Goal: Task Accomplishment & Management: Use online tool/utility

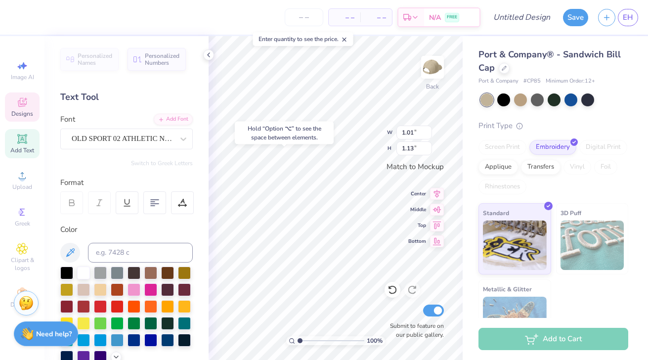
type input "0.98"
type input "1.08"
type textarea "e"
type textarea "a"
type input "0.65"
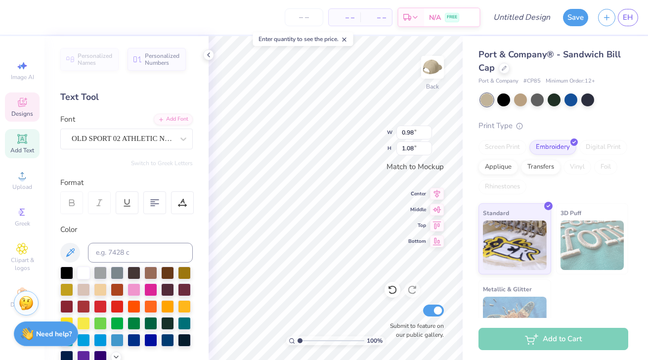
type input "0.93"
type textarea "p"
type input "0.87"
type input "1.02"
type input "0.54"
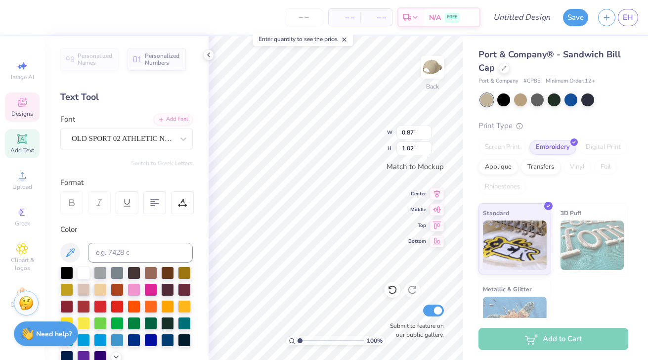
type input "0.16"
type input "1.06"
type input "0.40"
type input "0.87"
type input "1.02"
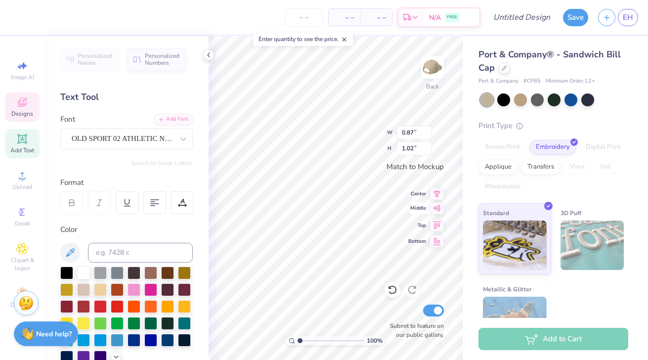
type textarea "h"
click at [409, 206] on span "Middle" at bounding box center [417, 208] width 18 height 7
type input "0.93"
type input "1.04"
click at [392, 292] on icon at bounding box center [393, 290] width 10 height 10
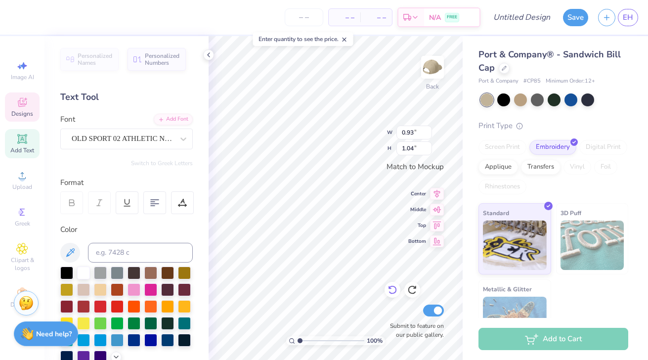
type input "0.87"
type input "1.02"
click at [392, 292] on icon at bounding box center [393, 290] width 10 height 10
type input "0.65"
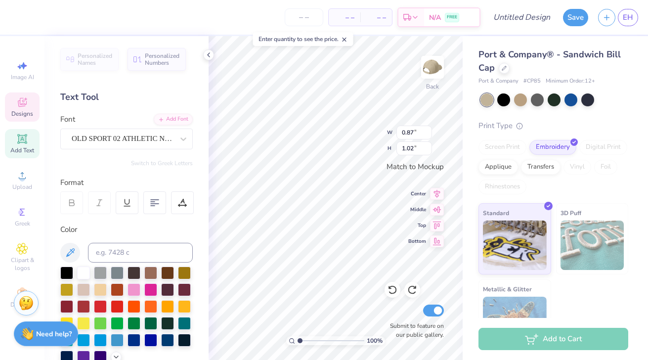
type input "0.93"
type textarea "p"
type input "0.87"
type input "1.02"
type input "0.68"
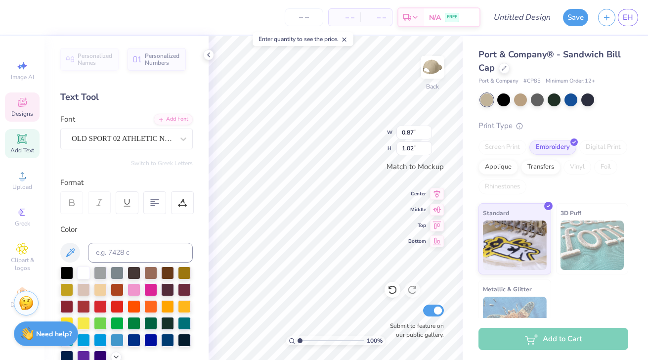
type input "0.91"
type input "0.87"
type input "1.02"
type textarea "h"
type input "1.01"
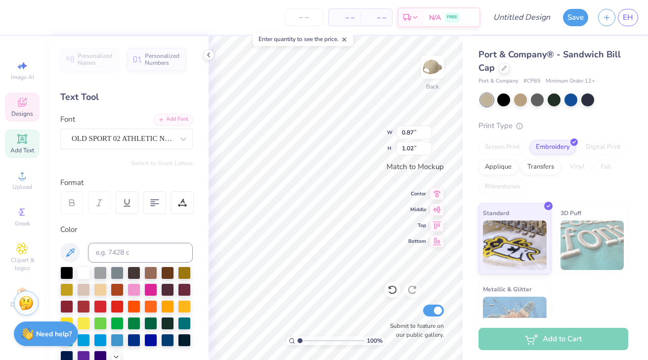
type input "1.13"
type input "0.93"
type input "1.04"
type input "1.01"
type input "1.13"
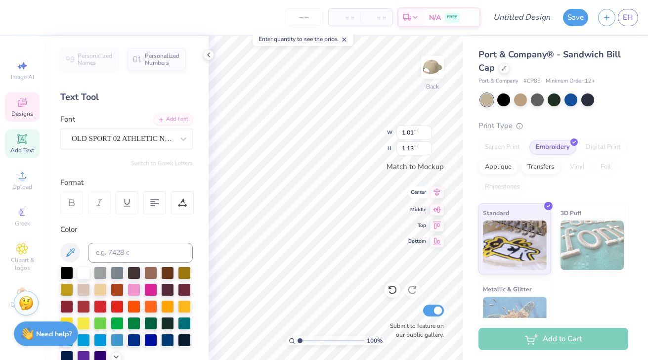
type textarea "i"
type input "0.54"
type input "0.21"
type input "1.06"
type input "0.40"
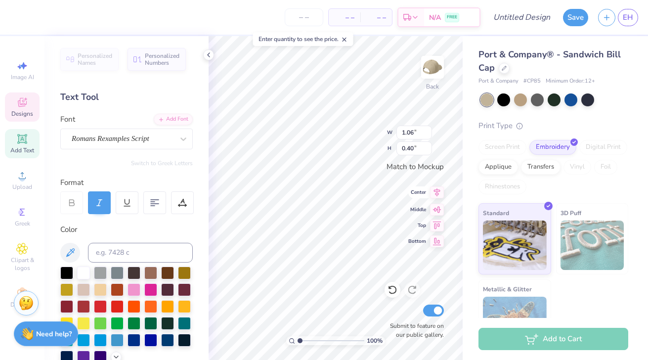
type input "0.54"
type input "0.21"
type textarea "1909"
type input "0.16"
click at [145, 321] on div at bounding box center [150, 322] width 13 height 13
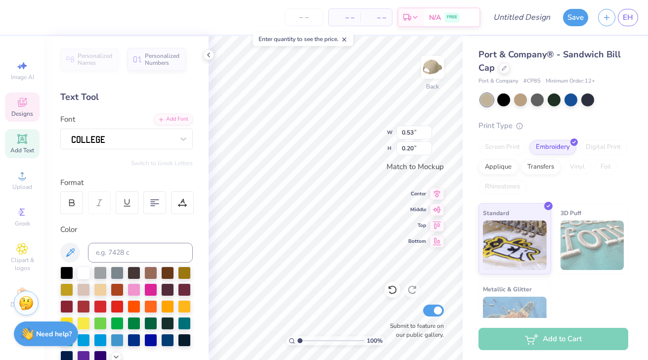
type input "0.54"
type input "0.16"
click at [163, 320] on div at bounding box center [167, 322] width 13 height 13
type input "0.53"
type input "0.15"
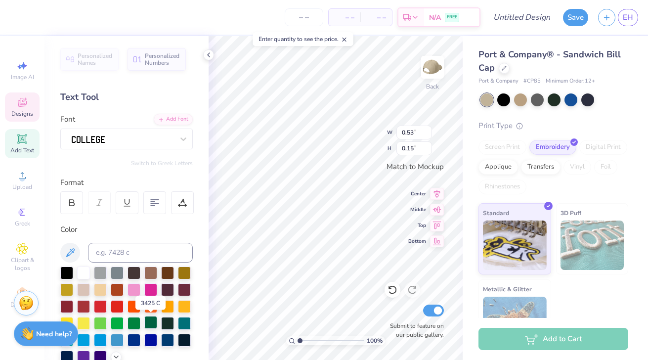
click at [157, 320] on div at bounding box center [150, 322] width 13 height 13
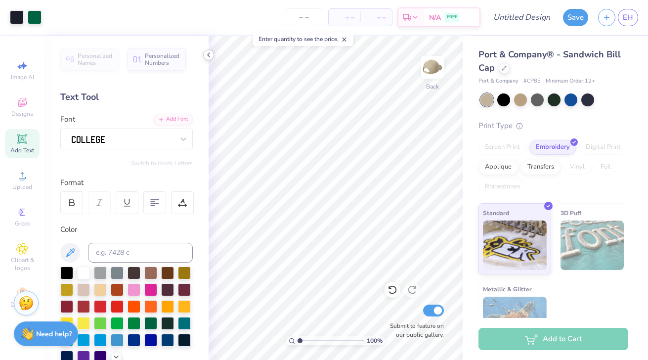
click at [210, 53] on polyline at bounding box center [209, 55] width 2 height 4
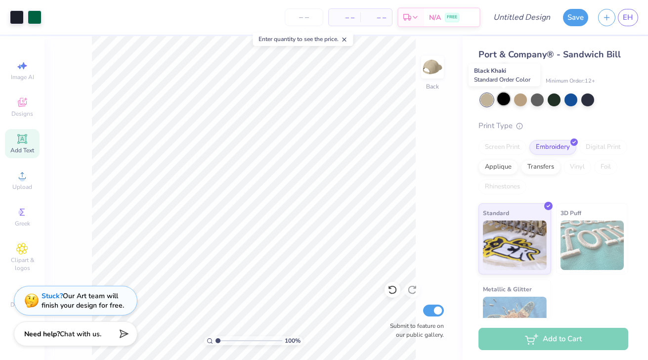
click at [499, 96] on div at bounding box center [503, 98] width 13 height 13
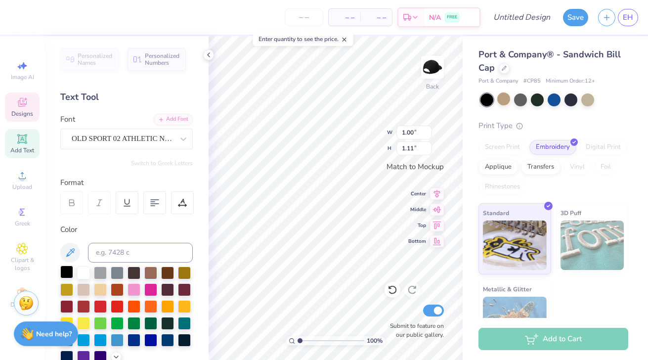
click at [69, 269] on div at bounding box center [66, 272] width 13 height 13
type input "0.84"
type input "1.04"
click at [71, 271] on div at bounding box center [66, 272] width 13 height 13
type input "0.83"
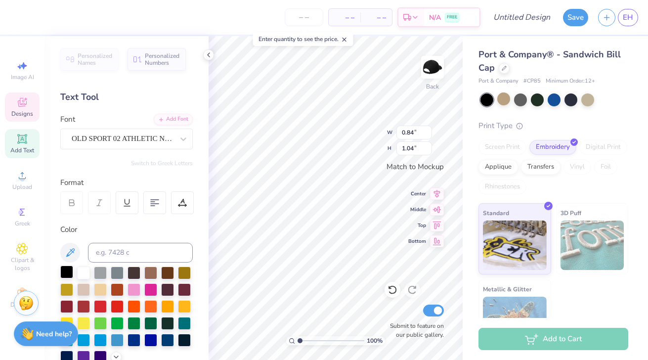
type input "1.03"
type input "0.68"
type input "0.91"
click at [68, 268] on div at bounding box center [66, 272] width 13 height 13
type input "0.93"
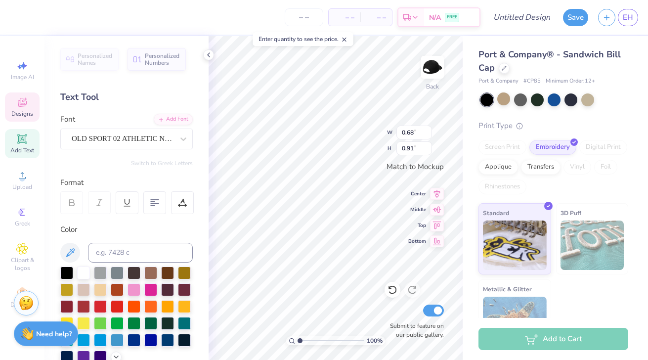
type input "1.04"
click at [63, 271] on div at bounding box center [66, 272] width 13 height 13
type input "0.70"
type input "0.97"
click at [63, 271] on div at bounding box center [66, 272] width 13 height 13
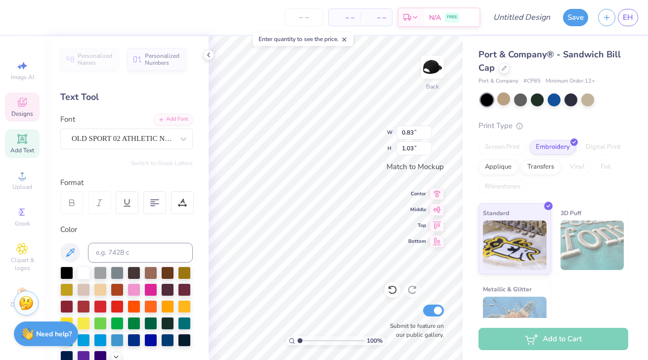
type input "1.00"
type input "1.11"
click at [503, 69] on icon at bounding box center [504, 67] width 5 height 5
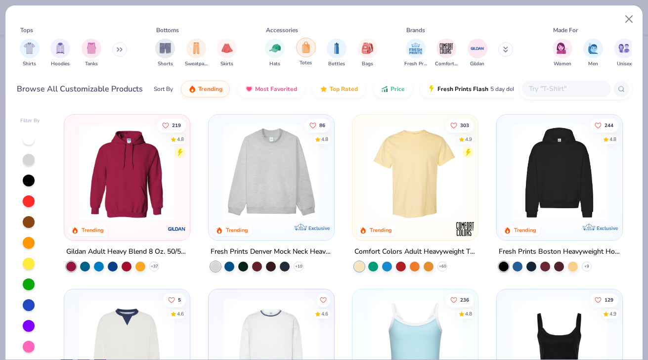
click at [309, 52] on img "filter for Totes" at bounding box center [306, 47] width 11 height 11
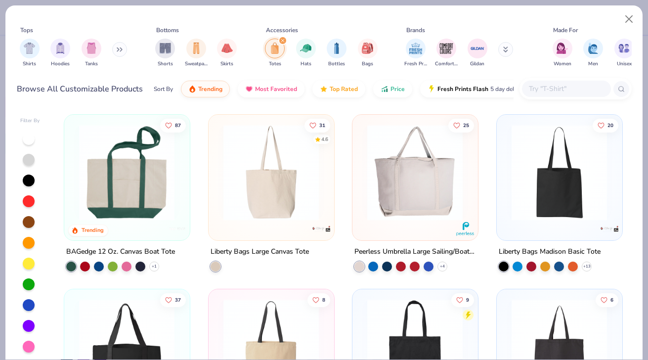
click at [117, 186] on img at bounding box center [126, 173] width 105 height 96
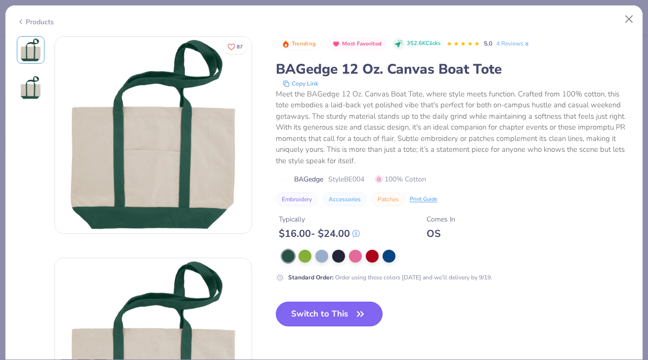
click at [340, 304] on button "Switch to This" at bounding box center [329, 314] width 107 height 25
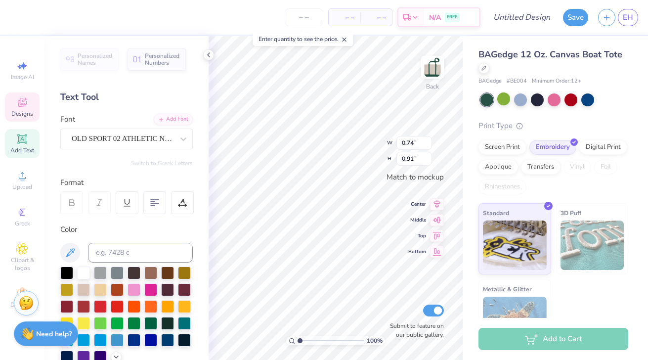
type input "0.89"
type input "0.98"
type input "0.74"
type input "0.91"
type textarea "aephi"
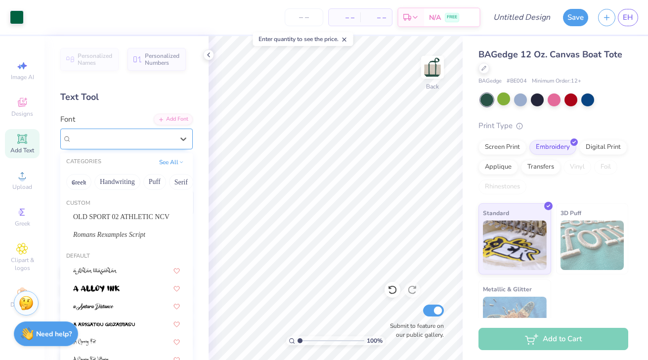
click at [163, 136] on div at bounding box center [123, 138] width 104 height 15
click at [143, 213] on span "OLD SPORT 02 ATHLETIC NCV" at bounding box center [121, 217] width 96 height 10
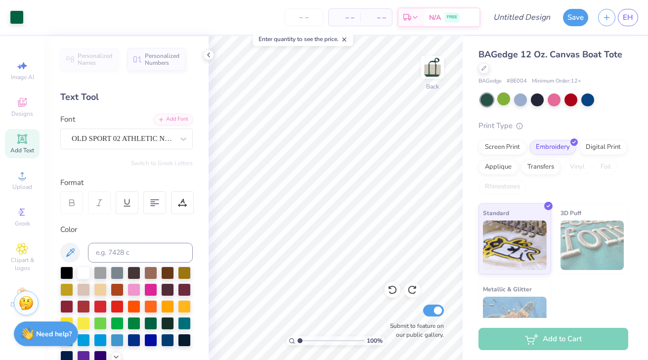
click at [33, 139] on div "Add Text" at bounding box center [22, 143] width 35 height 29
type textarea "AEPHI"
click at [152, 152] on div "Personalized Names Personalized Numbers Text Tool Add Font Font Super Dream Swi…" at bounding box center [127, 198] width 164 height 324
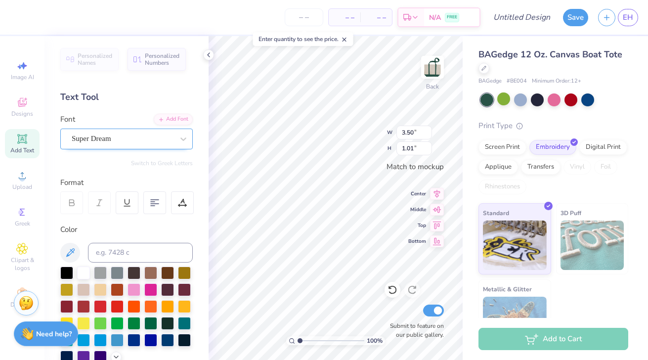
click at [153, 140] on div "Super Dream" at bounding box center [123, 138] width 104 height 15
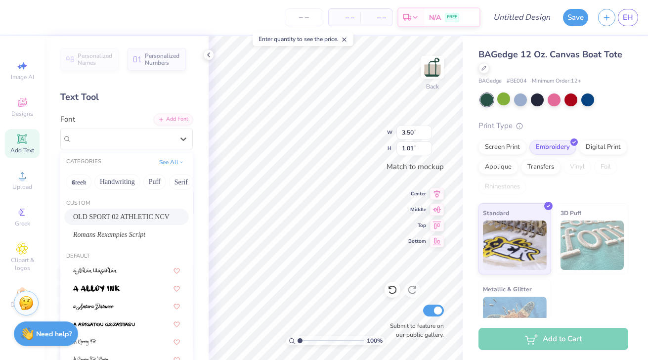
click at [155, 211] on div "OLD SPORT 02 ATHLETIC NCV" at bounding box center [126, 217] width 125 height 16
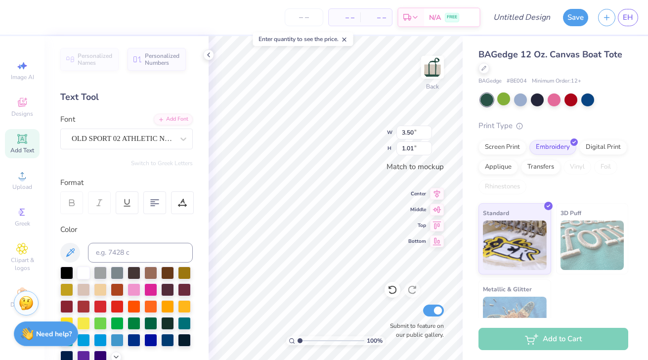
scroll to position [215, 0]
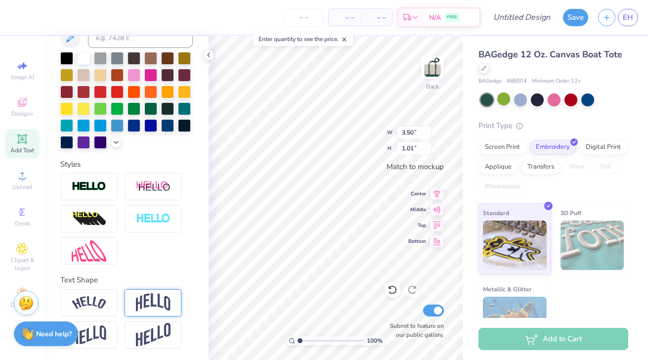
click at [148, 299] on img at bounding box center [153, 302] width 35 height 19
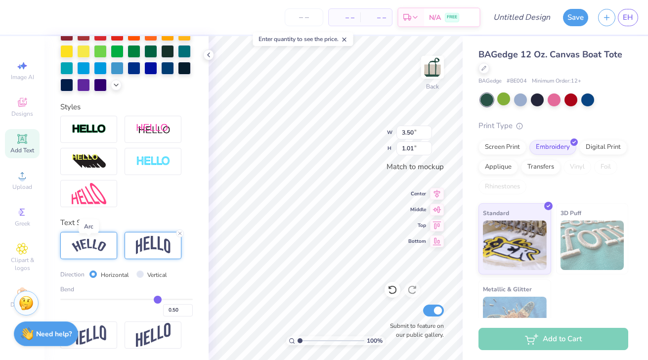
scroll to position [271, 0]
click at [90, 249] on img at bounding box center [89, 245] width 35 height 13
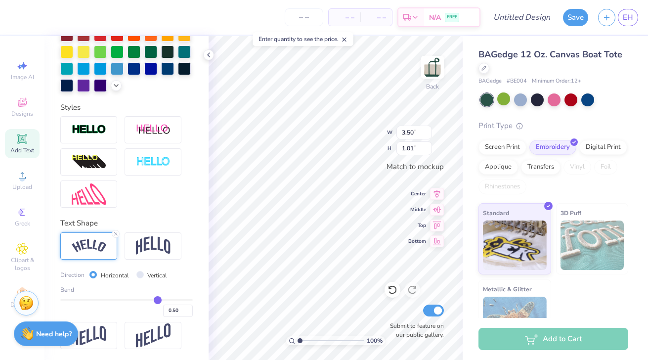
drag, startPoint x: 160, startPoint y: 295, endPoint x: 120, endPoint y: 295, distance: 40.6
click at [120, 295] on div "Bend 0.50" at bounding box center [126, 301] width 133 height 32
type input "0.52"
type input "0.48"
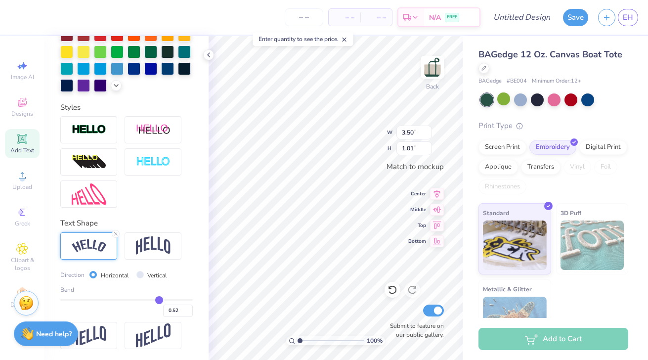
type input "0.48"
type input "0.38"
type input "0.14"
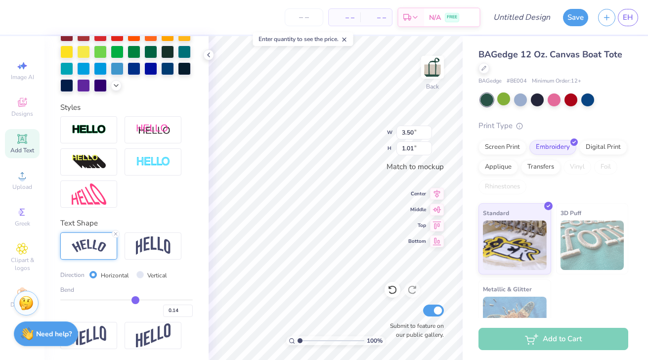
type input "0.03"
type input "-0.07"
type input "-0.14"
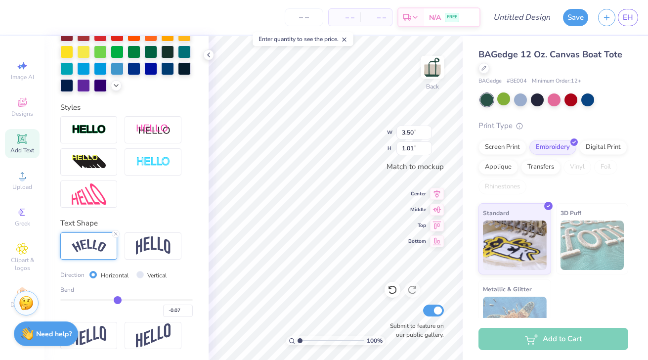
type input "-0.14"
type input "-0.2"
type input "-0.20"
type input "-0.25"
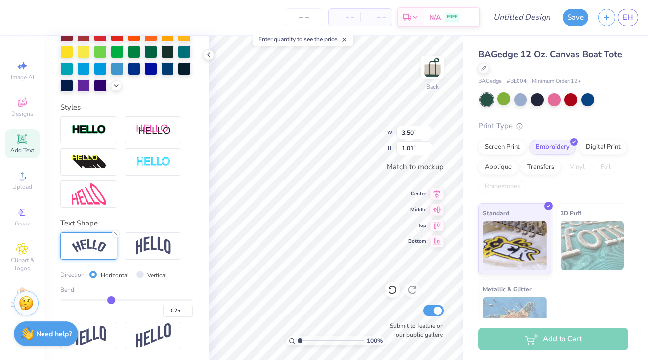
type input "-0.27"
type input "-0.28"
type input "-0.29"
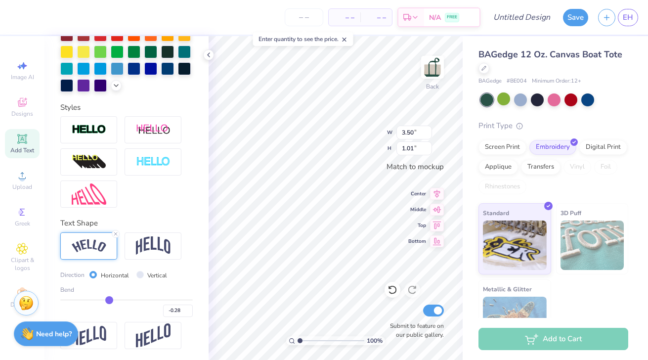
type input "-0.29"
drag, startPoint x: 159, startPoint y: 298, endPoint x: 108, endPoint y: 297, distance: 50.9
click at [108, 299] on input "range" at bounding box center [126, 299] width 133 height 1
drag, startPoint x: 110, startPoint y: 295, endPoint x: 166, endPoint y: 295, distance: 55.9
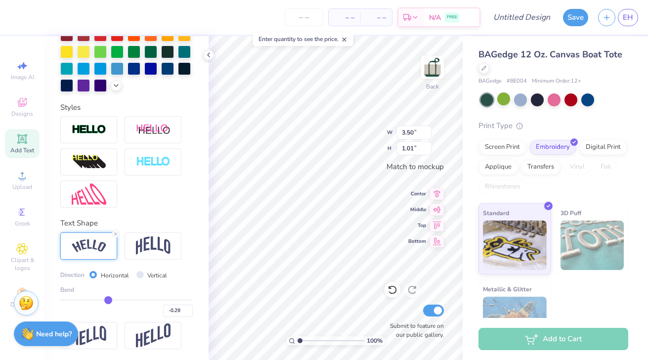
click at [166, 295] on div "Bend -0.29" at bounding box center [126, 301] width 133 height 32
click at [158, 296] on div "Bend -0.29" at bounding box center [126, 301] width 133 height 32
click at [159, 296] on div "Bend -0.29" at bounding box center [126, 301] width 133 height 32
type input "0.24"
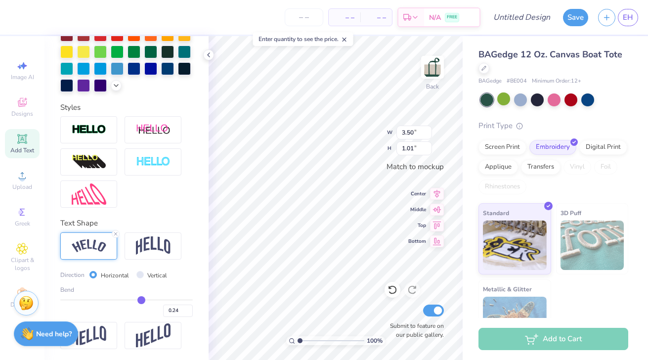
type input "0.24"
click at [141, 299] on input "range" at bounding box center [126, 299] width 133 height 1
click at [152, 244] on img at bounding box center [153, 245] width 35 height 19
click at [141, 273] on input "Vertical" at bounding box center [139, 274] width 7 height 7
radio input "true"
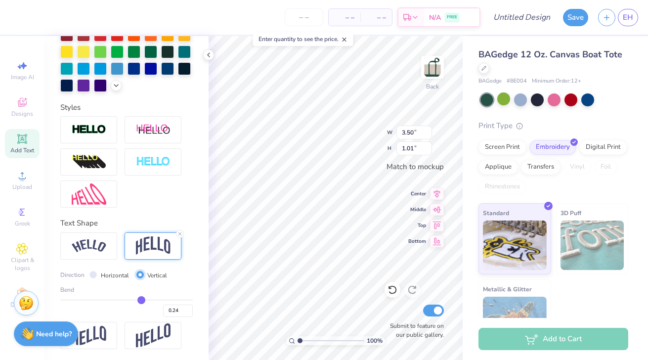
click at [141, 273] on input "Vertical" at bounding box center [139, 274] width 7 height 7
click at [91, 272] on input "Horizontal" at bounding box center [93, 274] width 7 height 7
radio input "true"
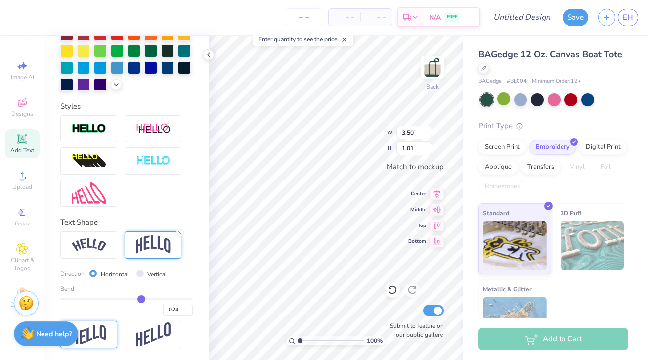
click at [103, 325] on img at bounding box center [89, 334] width 35 height 19
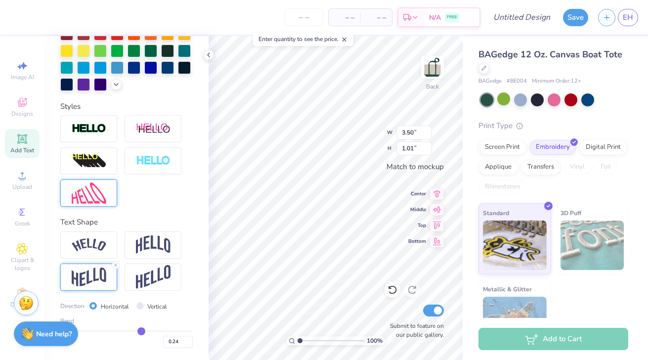
scroll to position [0, 0]
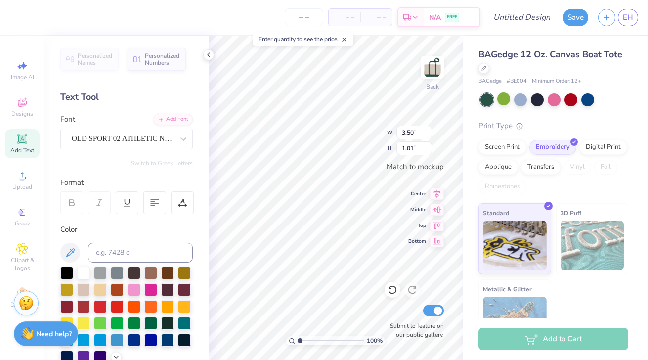
click at [130, 126] on div "Font OLD SPORT 02 ATHLETIC NCV" at bounding box center [126, 132] width 133 height 36
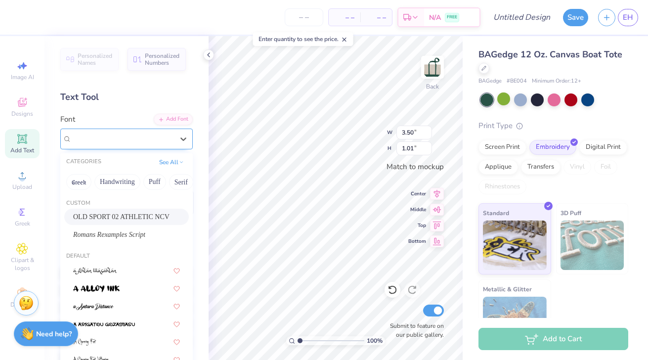
click at [130, 138] on div "OLD SPORT 02 ATHLETIC NCV" at bounding box center [123, 138] width 104 height 15
click at [133, 232] on span "Romans Rexamples Script" at bounding box center [109, 234] width 72 height 10
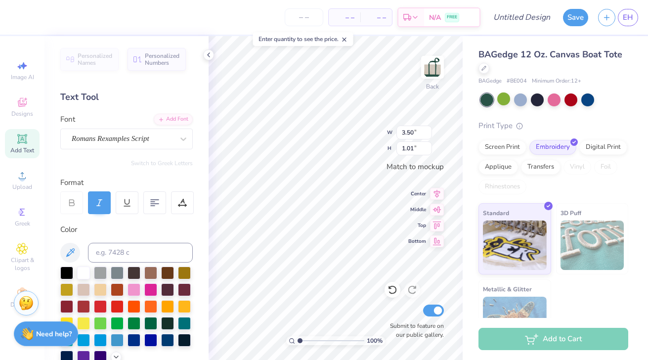
scroll to position [272, 0]
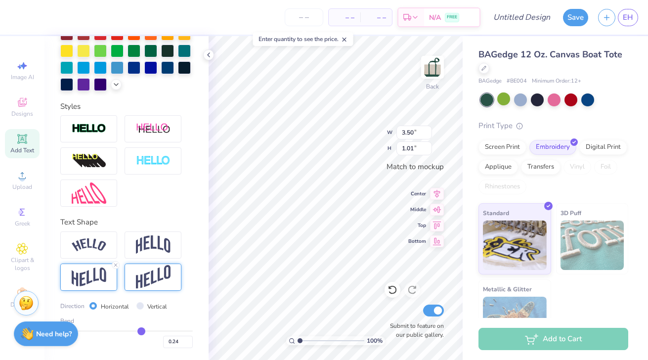
click at [151, 282] on img at bounding box center [153, 277] width 35 height 24
click at [152, 259] on div at bounding box center [153, 260] width 6 height 3
type input "3.46"
type input "0.97"
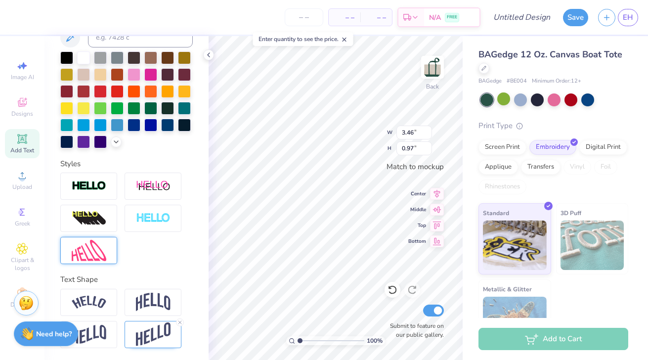
scroll to position [215, 0]
click at [98, 262] on div at bounding box center [88, 250] width 57 height 27
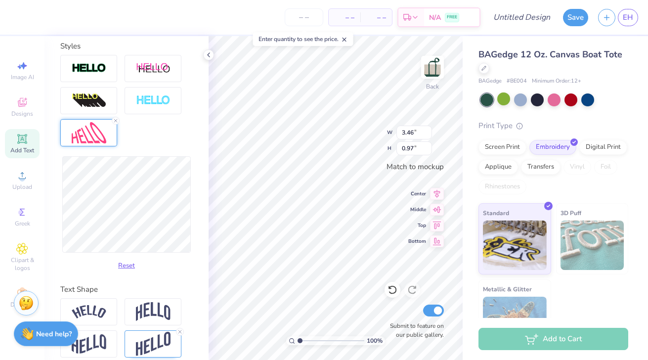
scroll to position [333, 0]
type input "3.30"
type input "2.70"
type input "3.43"
type input "1.52"
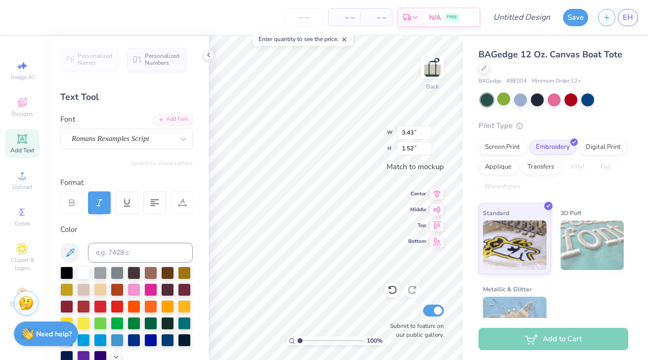
scroll to position [0, 0]
click at [113, 136] on div "Romans Rexamples Script" at bounding box center [123, 138] width 104 height 15
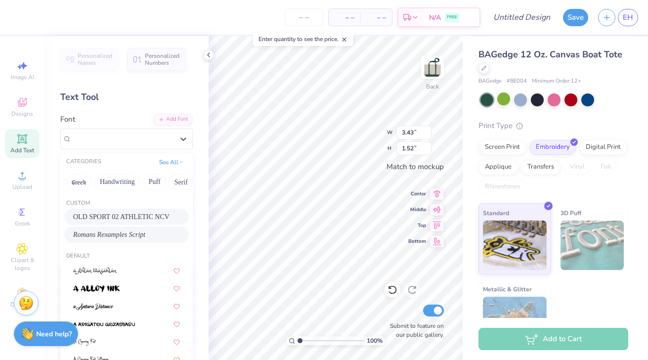
click at [110, 212] on span "OLD SPORT 02 ATHLETIC NCV" at bounding box center [121, 217] width 96 height 10
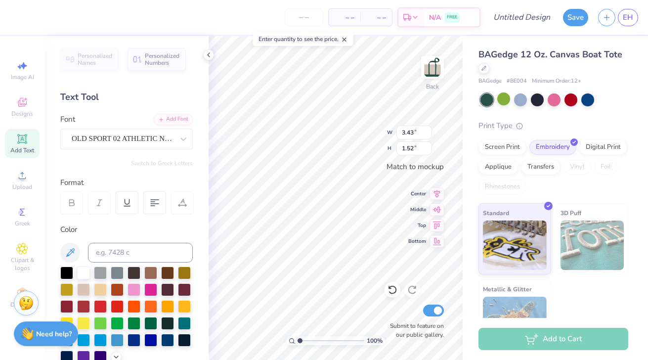
type input "3.45"
type input "0.47"
type input "0.14"
type input "0.58"
type input "0.40"
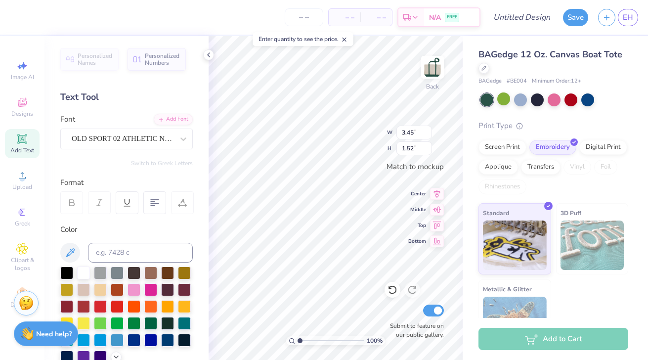
scroll to position [215, 0]
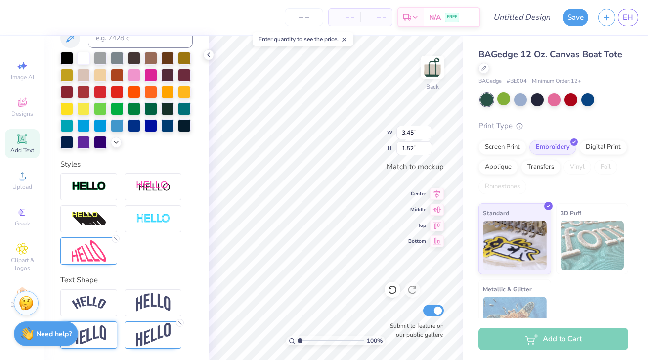
click at [105, 336] on img at bounding box center [89, 334] width 35 height 19
type input "3.46"
type input "1.41"
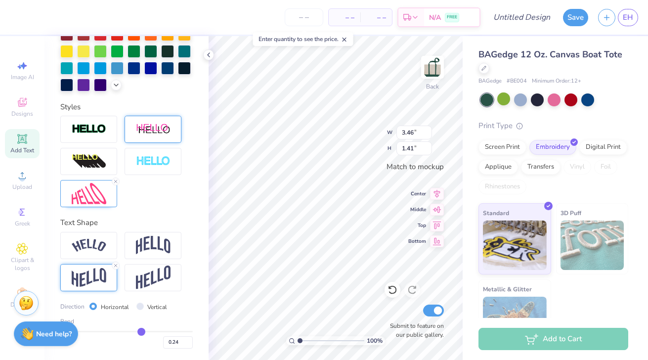
scroll to position [272, 0]
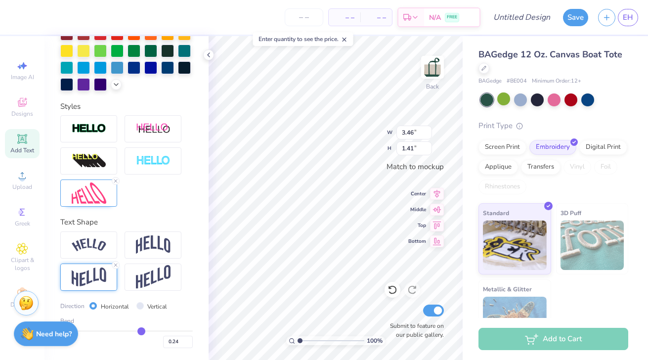
type input "0.22"
type input "0.2"
type input "0.20"
type input "0.15"
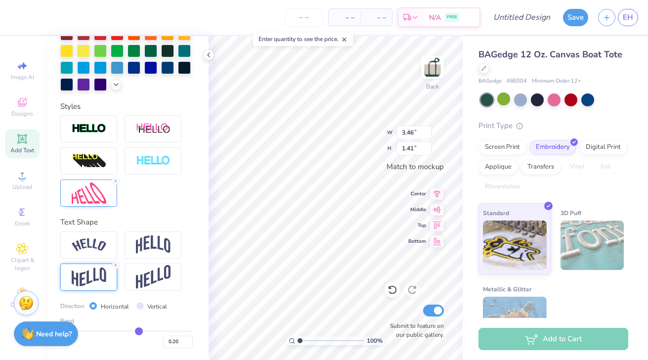
type input "0.15"
type input "0.09"
type input "0.01"
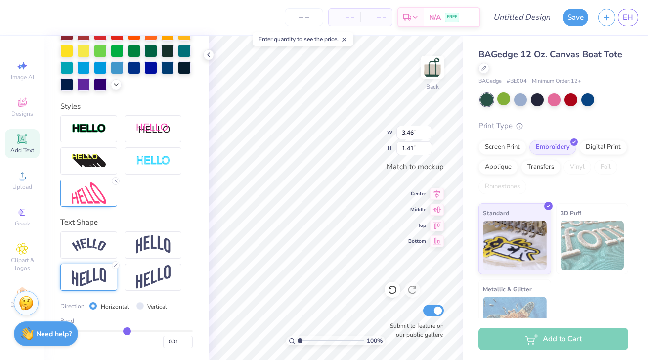
type input "-0.05"
type input "-0.08"
type input "-0.11"
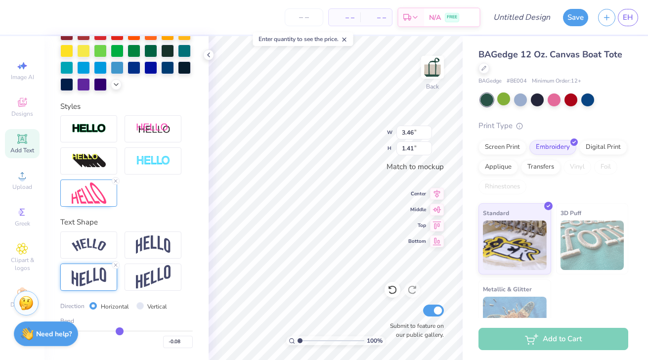
type input "-0.11"
type input "-0.12"
drag, startPoint x: 140, startPoint y: 330, endPoint x: 119, endPoint y: 330, distance: 20.8
type input "-0.12"
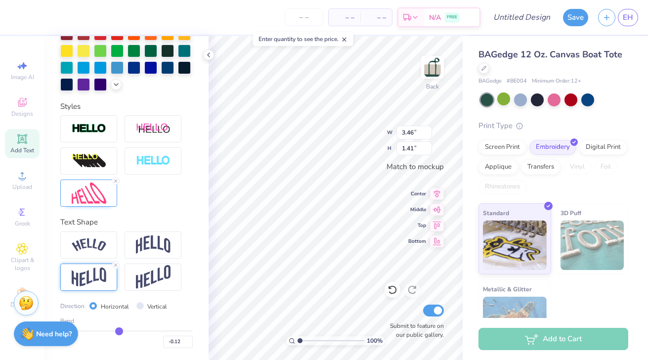
click at [119, 330] on input "range" at bounding box center [126, 330] width 133 height 1
type input "1.44"
type input "0.11"
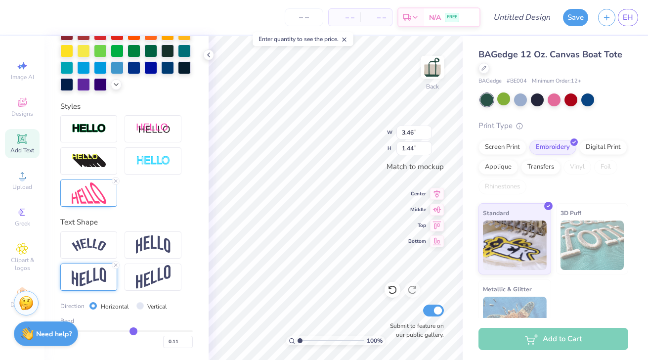
click at [134, 331] on input "range" at bounding box center [126, 330] width 133 height 1
type input "1.45"
type input "0.1"
type input "0.10"
type input "0.09"
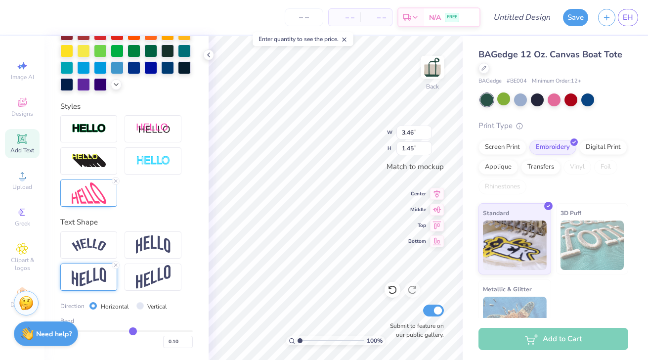
type input "0.09"
type input "0.05"
type input "-0.07"
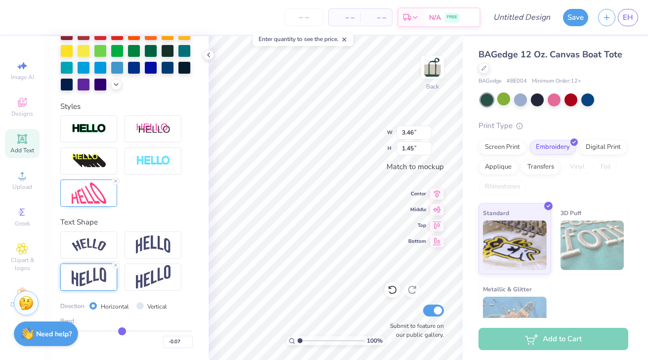
type input "-0.12"
type input "-0.17"
type input "-0.19"
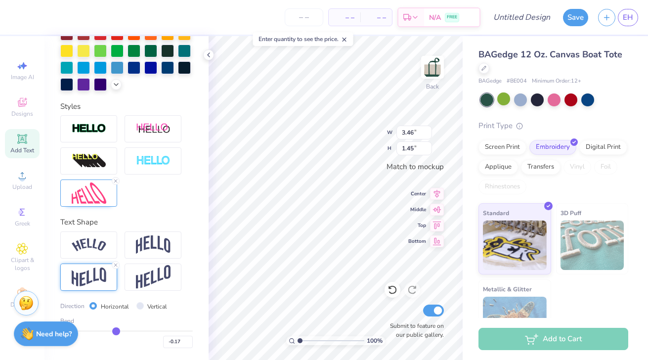
type input "-0.19"
type input "-0.2"
type input "-0.20"
drag, startPoint x: 133, startPoint y: 327, endPoint x: 114, endPoint y: 327, distance: 18.3
type input "-0.2"
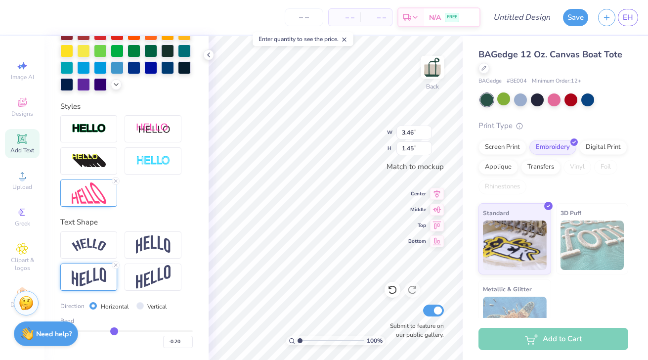
click at [114, 330] on input "range" at bounding box center [126, 330] width 133 height 1
type input "1.40"
click at [114, 330] on input "range" at bounding box center [126, 330] width 133 height 1
type input "-0.21"
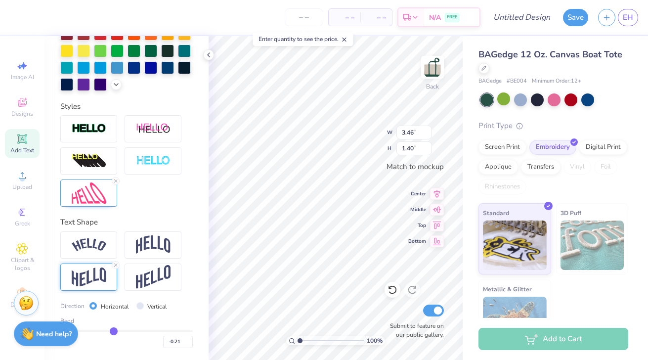
type input "-0.26"
type input "-0.42"
type input "-0.53"
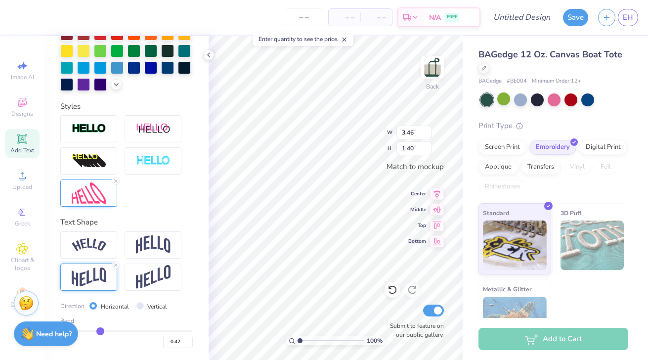
type input "-0.53"
type input "-0.6"
type input "-0.60"
type input "-0.63"
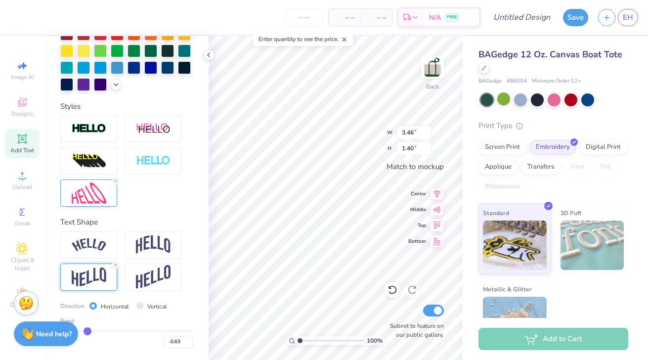
type input "-0.65"
drag, startPoint x: 114, startPoint y: 327, endPoint x: 86, endPoint y: 327, distance: 28.7
type input "-0.65"
click at [86, 330] on input "range" at bounding box center [126, 330] width 133 height 1
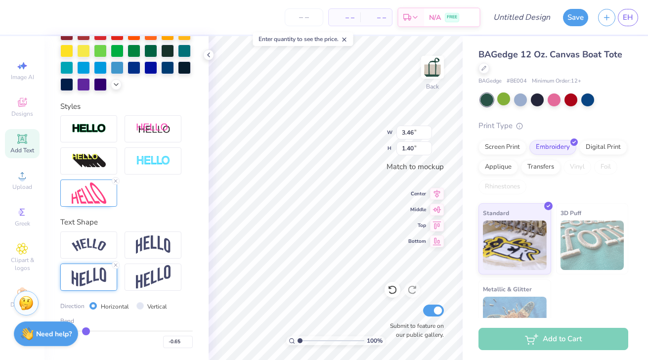
type input "3.45"
type input "1.22"
type input "-0.63"
type input "-0.6"
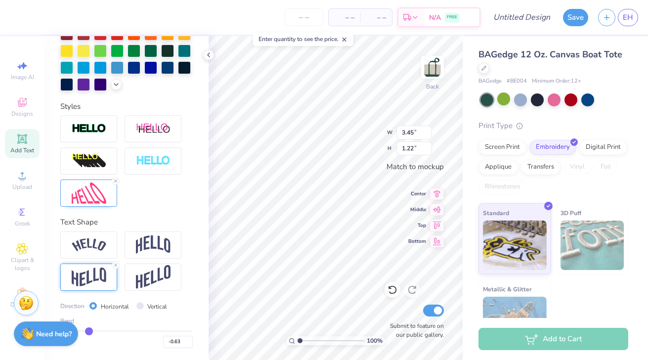
type input "-0.60"
type input "-0.55"
type input "-0.51"
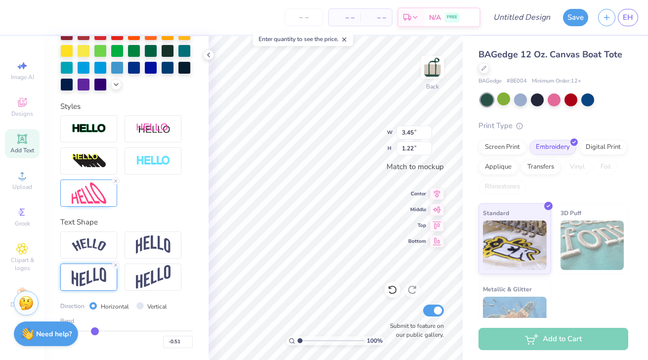
type input "-0.48"
type input "-0.45"
type input "-0.44"
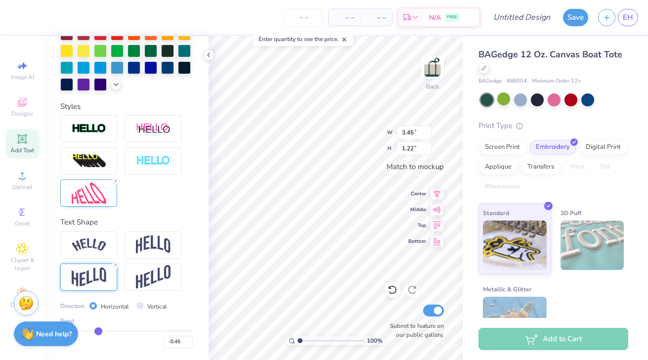
type input "-0.44"
type input "-0.43"
type input "-0.42"
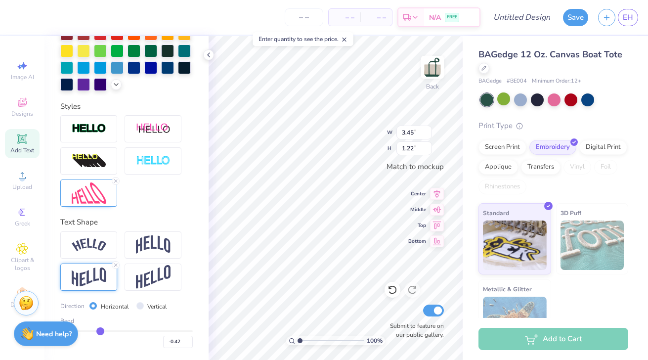
drag, startPoint x: 86, startPoint y: 327, endPoint x: 100, endPoint y: 327, distance: 14.3
type input "-0.42"
click at [100, 330] on input "range" at bounding box center [126, 330] width 133 height 1
type input "3.46"
type input "1.30"
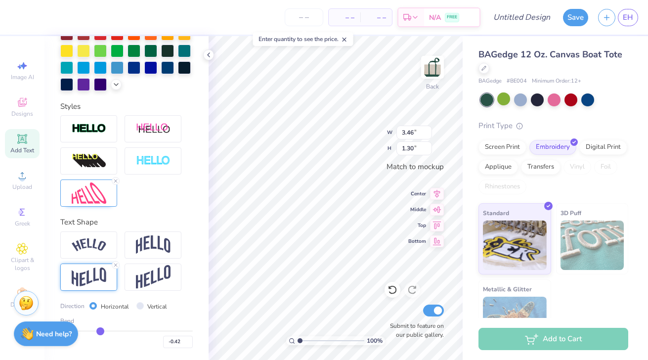
click at [126, 322] on div "Bend" at bounding box center [126, 320] width 133 height 9
type input "-0.43"
type input "-0.44"
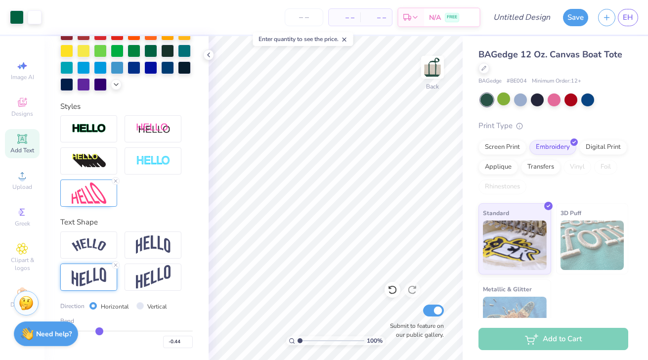
type input "-0.46"
type input "-0.51"
type input "-0.59"
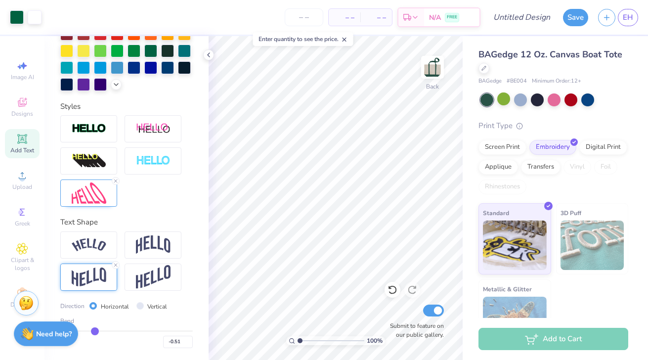
type input "-0.59"
drag, startPoint x: 99, startPoint y: 331, endPoint x: 78, endPoint y: 331, distance: 21.8
click at [78, 331] on input "range" at bounding box center [126, 330] width 133 height 1
drag, startPoint x: 80, startPoint y: 329, endPoint x: 135, endPoint y: 332, distance: 54.5
click at [135, 332] on input "range" at bounding box center [126, 330] width 133 height 1
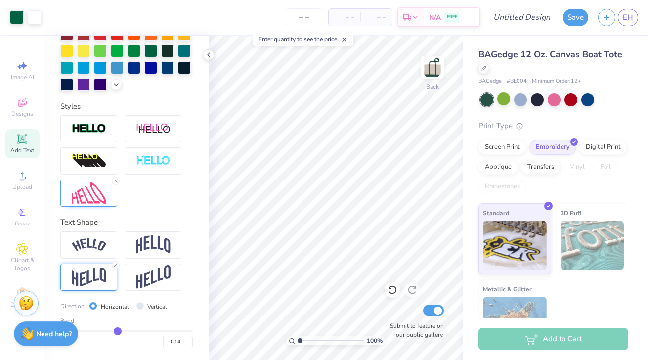
drag, startPoint x: 135, startPoint y: 331, endPoint x: 118, endPoint y: 331, distance: 17.3
click at [118, 331] on input "range" at bounding box center [126, 330] width 133 height 1
click at [115, 331] on input "range" at bounding box center [126, 330] width 133 height 1
drag, startPoint x: 115, startPoint y: 331, endPoint x: 110, endPoint y: 331, distance: 5.4
click at [110, 331] on input "range" at bounding box center [126, 330] width 133 height 1
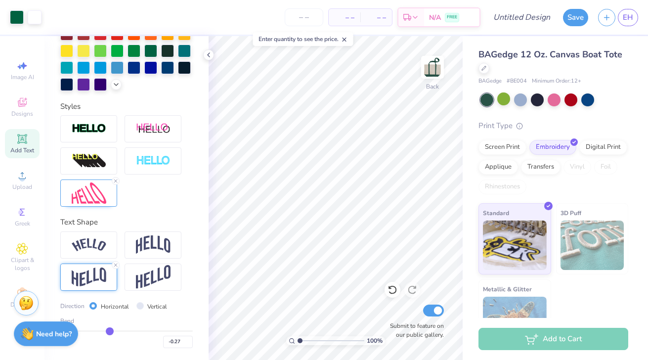
scroll to position [215, 0]
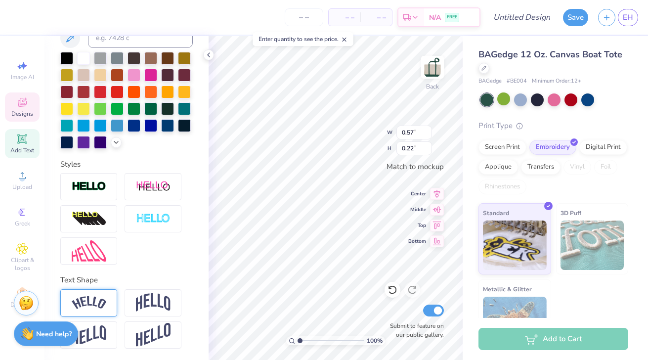
click at [90, 300] on img at bounding box center [89, 302] width 35 height 13
click at [116, 291] on icon at bounding box center [116, 291] width 6 height 6
click at [388, 291] on icon at bounding box center [393, 290] width 10 height 10
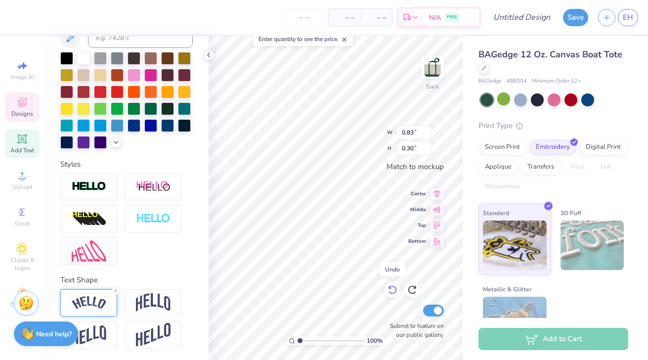
click at [388, 291] on icon at bounding box center [393, 290] width 10 height 10
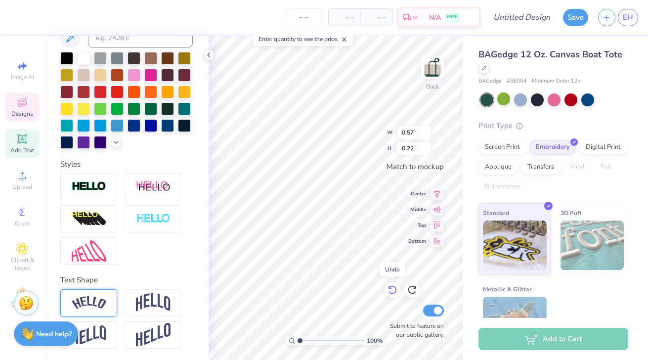
click at [388, 291] on icon at bounding box center [393, 290] width 10 height 10
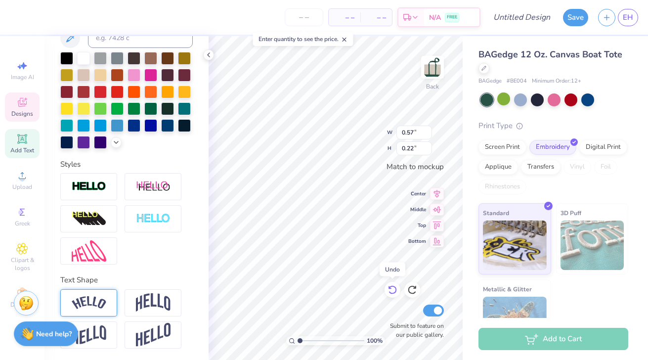
click at [388, 291] on icon at bounding box center [393, 290] width 10 height 10
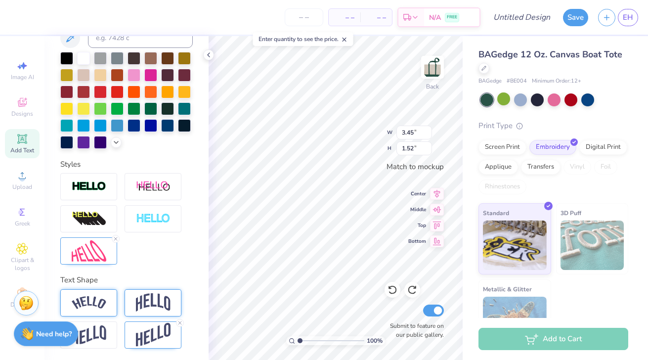
click at [139, 303] on img at bounding box center [153, 302] width 35 height 19
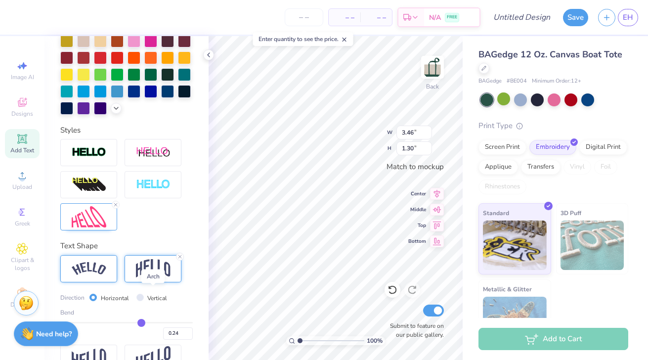
scroll to position [250, 0]
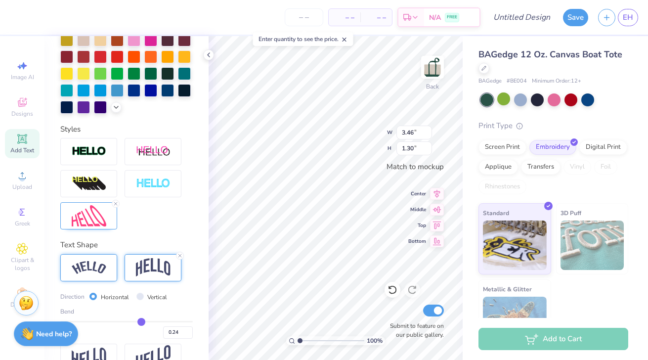
click at [110, 271] on div at bounding box center [88, 267] width 57 height 27
drag, startPoint x: 143, startPoint y: 315, endPoint x: 120, endPoint y: 316, distance: 23.8
click at [120, 316] on div "Bend 0.24" at bounding box center [126, 323] width 133 height 32
click at [120, 317] on div "Bend 0.24" at bounding box center [126, 323] width 133 height 32
click at [120, 319] on div "Bend 0.24" at bounding box center [126, 323] width 133 height 32
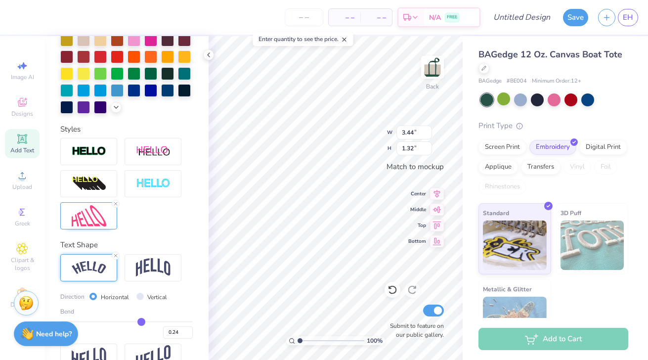
click at [145, 322] on div "0.24" at bounding box center [126, 330] width 133 height 18
drag, startPoint x: 145, startPoint y: 320, endPoint x: 122, endPoint y: 320, distance: 23.2
click at [122, 321] on input "range" at bounding box center [126, 321] width 133 height 1
click at [170, 303] on div "Direction Horizontal Vertical Bend -0.07" at bounding box center [126, 315] width 133 height 48
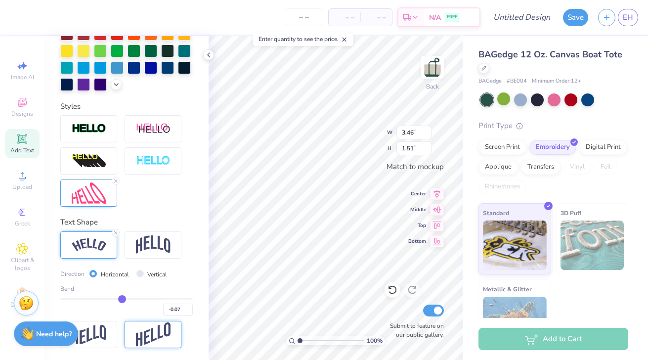
click at [158, 332] on img at bounding box center [153, 334] width 35 height 24
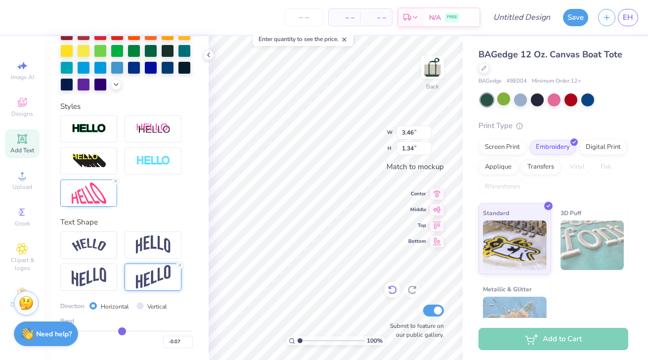
click at [394, 287] on icon at bounding box center [392, 290] width 8 height 9
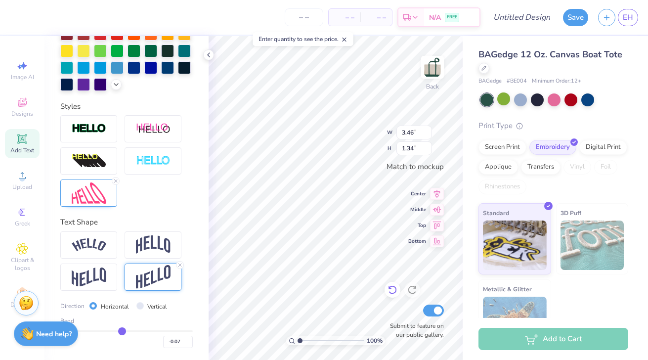
click at [394, 287] on icon at bounding box center [392, 290] width 8 height 9
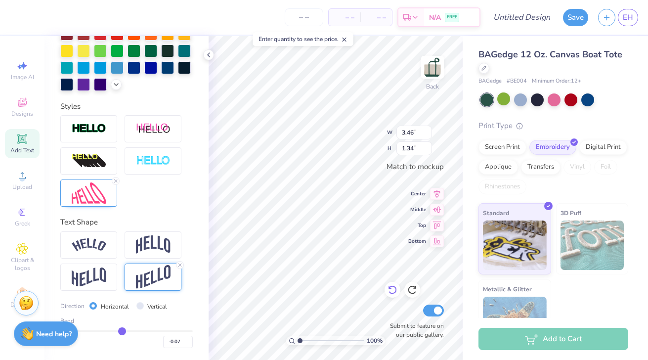
click at [394, 287] on icon at bounding box center [392, 290] width 8 height 9
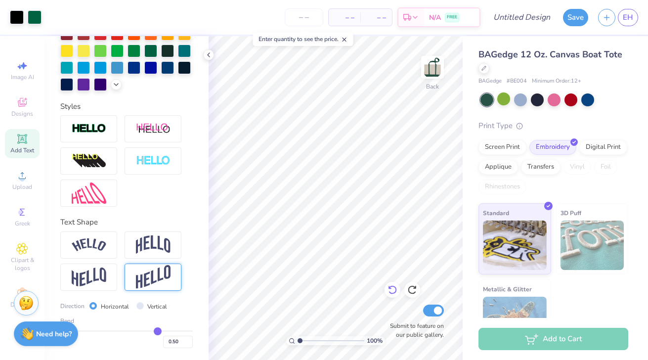
click at [394, 287] on icon at bounding box center [392, 290] width 8 height 9
click at [415, 288] on icon at bounding box center [415, 287] width 2 height 2
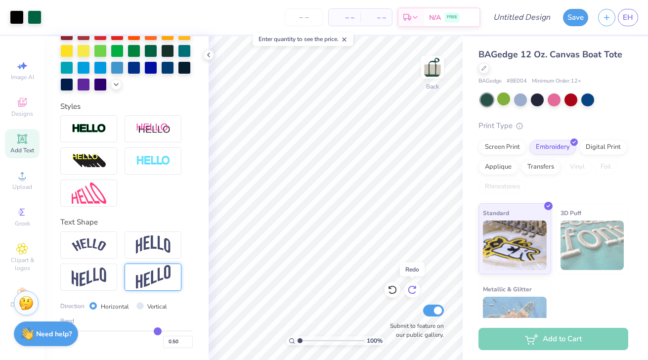
click at [415, 288] on icon at bounding box center [415, 287] width 2 height 2
click at [181, 263] on icon at bounding box center [180, 265] width 6 height 6
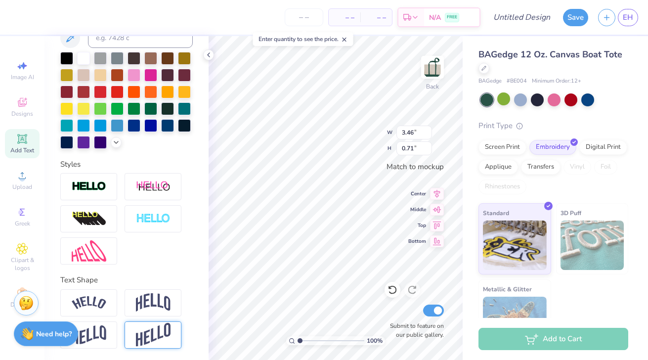
scroll to position [0, 0]
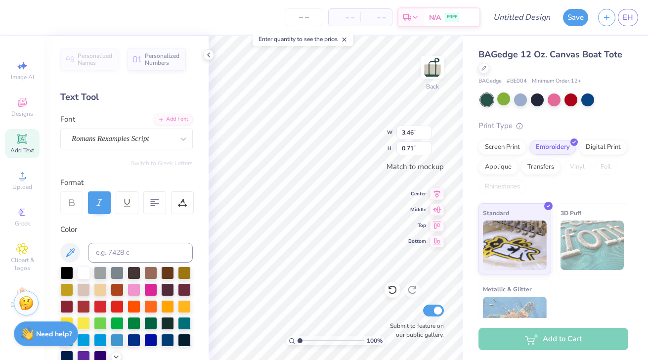
click at [131, 149] on div "Personalized Names Personalized Numbers Text Tool Add Font Font Romans Rexample…" at bounding box center [127, 198] width 164 height 324
click at [131, 134] on div "Romans Rexamples Script" at bounding box center [123, 138] width 104 height 15
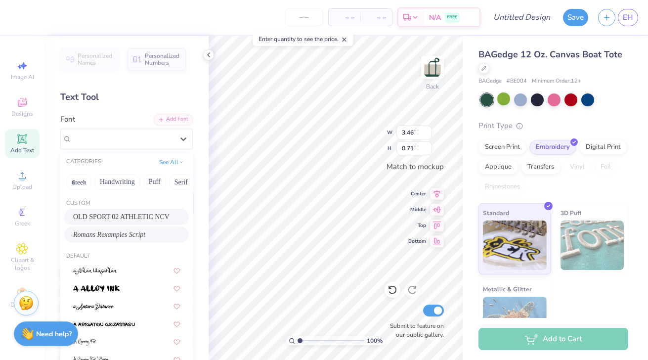
click at [103, 216] on span "OLD SPORT 02 ATHLETIC NCV" at bounding box center [121, 217] width 96 height 10
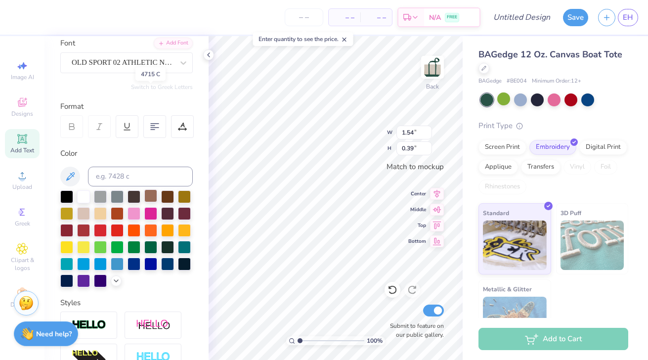
scroll to position [215, 0]
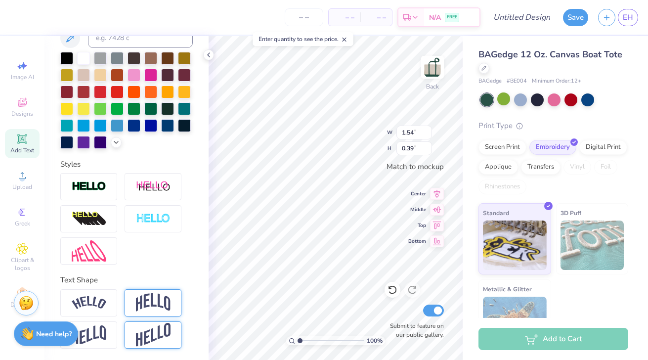
click at [155, 301] on img at bounding box center [153, 302] width 35 height 19
click at [155, 105] on div at bounding box center [150, 107] width 13 height 13
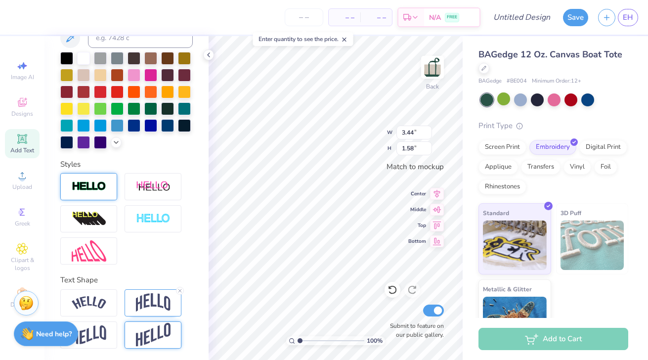
click at [99, 188] on img at bounding box center [89, 186] width 35 height 11
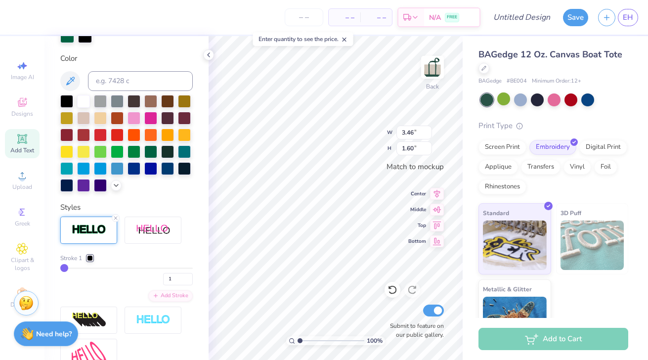
scroll to position [208, 0]
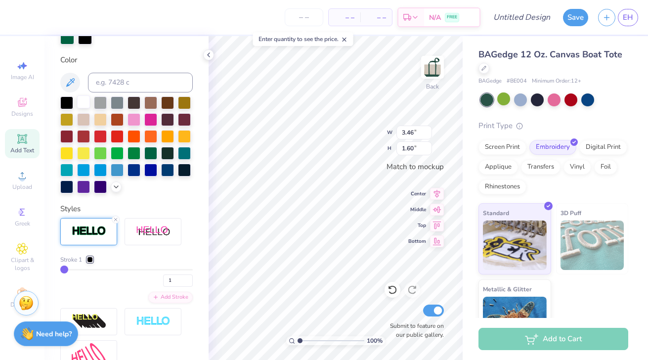
click at [82, 104] on div at bounding box center [83, 101] width 13 height 13
click at [87, 42] on div at bounding box center [85, 37] width 14 height 14
click at [85, 99] on div at bounding box center [83, 101] width 13 height 13
click at [100, 266] on div "Stroke 1 1" at bounding box center [126, 271] width 133 height 32
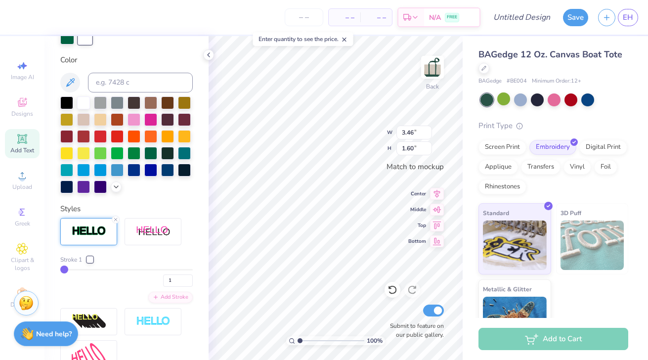
click at [95, 266] on div "Stroke 1 1" at bounding box center [126, 271] width 133 height 32
click at [95, 269] on input "range" at bounding box center [126, 269] width 133 height 1
drag, startPoint x: 95, startPoint y: 269, endPoint x: 78, endPoint y: 268, distance: 16.8
click at [78, 269] on input "range" at bounding box center [126, 269] width 133 height 1
drag, startPoint x: 78, startPoint y: 268, endPoint x: 68, endPoint y: 268, distance: 10.4
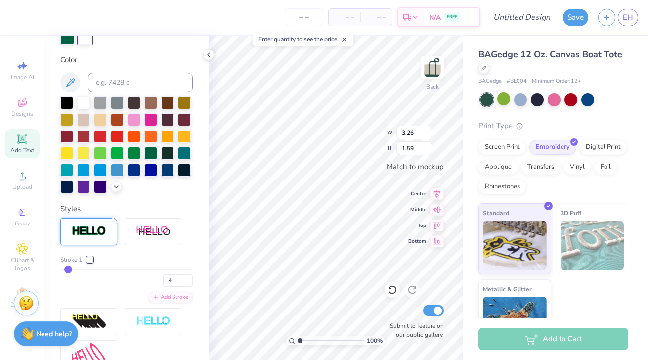
click at [68, 269] on input "range" at bounding box center [126, 269] width 133 height 1
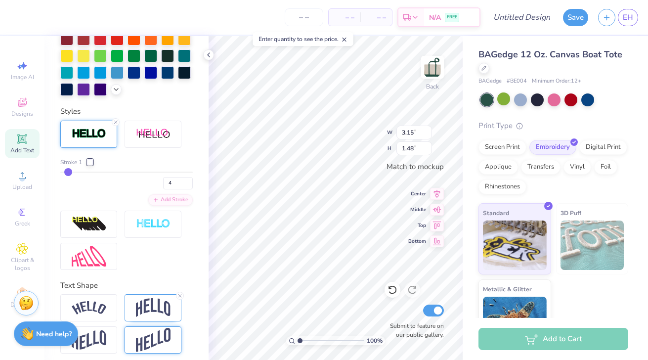
scroll to position [311, 0]
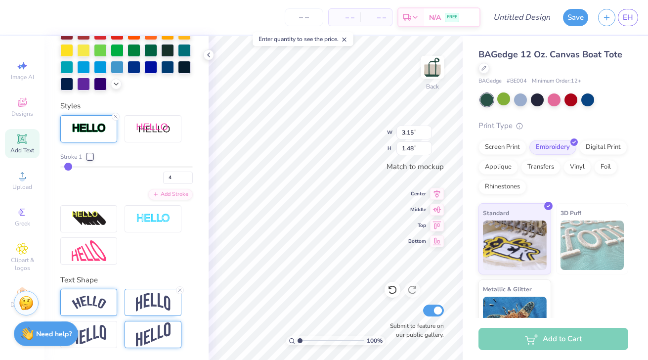
click at [97, 306] on img at bounding box center [89, 302] width 35 height 13
click at [146, 308] on img at bounding box center [153, 302] width 35 height 19
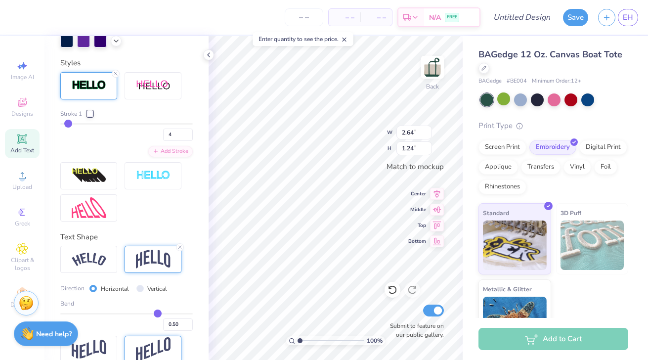
scroll to position [368, 0]
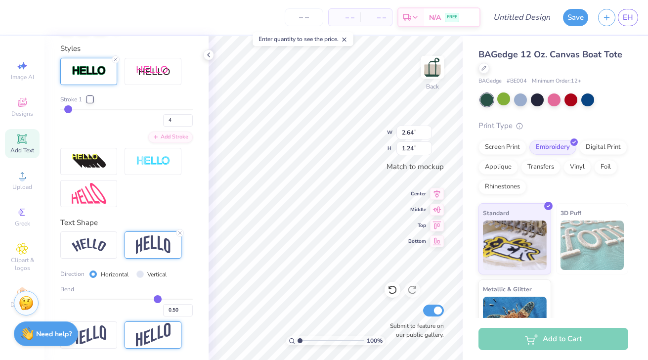
click at [156, 294] on div "Bend 0.50" at bounding box center [126, 301] width 133 height 32
drag, startPoint x: 160, startPoint y: 300, endPoint x: 142, endPoint y: 299, distance: 17.8
click at [142, 299] on input "range" at bounding box center [126, 299] width 133 height 1
click at [206, 58] on icon at bounding box center [209, 55] width 8 height 8
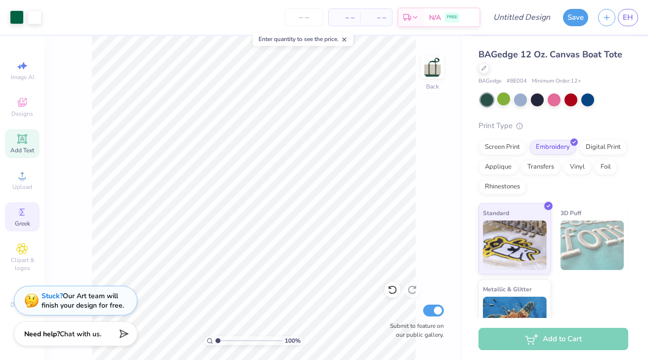
click at [25, 212] on icon at bounding box center [22, 212] width 12 height 12
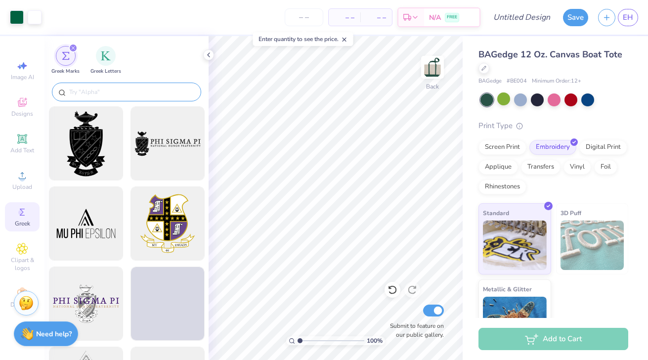
click at [95, 90] on input "text" at bounding box center [131, 92] width 127 height 10
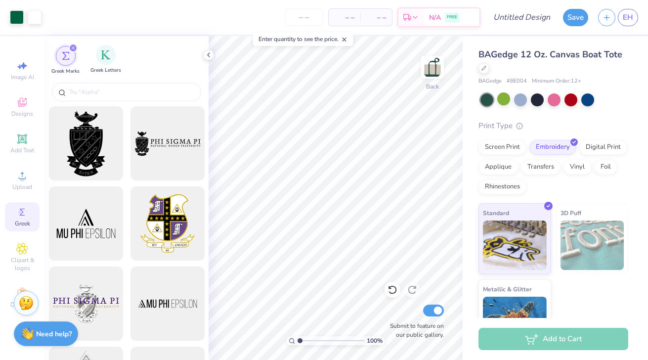
click at [99, 68] on span "Greek Letters" at bounding box center [105, 70] width 31 height 7
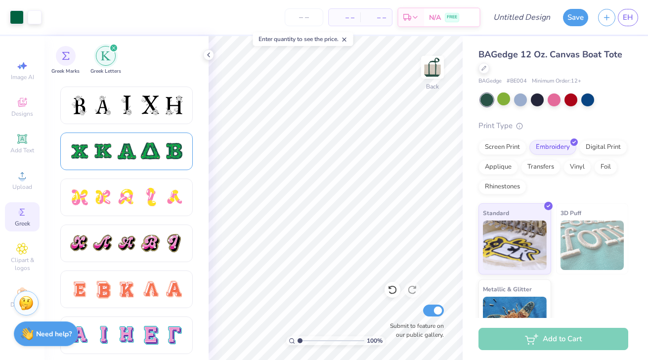
scroll to position [454, 0]
click at [99, 233] on div at bounding box center [102, 242] width 21 height 21
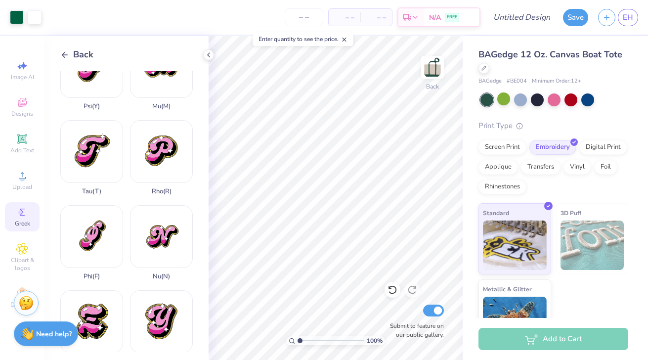
scroll to position [742, 0]
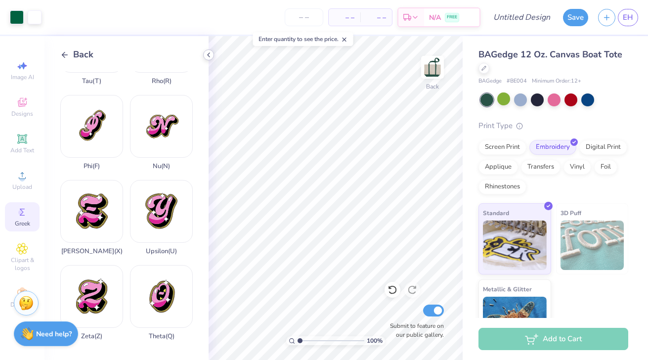
click at [211, 57] on icon at bounding box center [209, 55] width 8 height 8
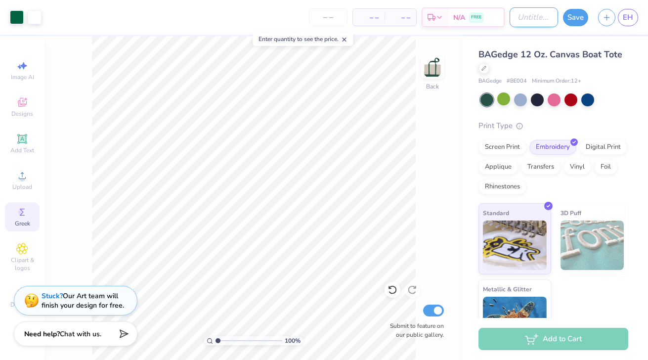
click at [519, 20] on input "Design Title" at bounding box center [534, 17] width 48 height 20
click at [575, 11] on button "Save" at bounding box center [575, 15] width 25 height 17
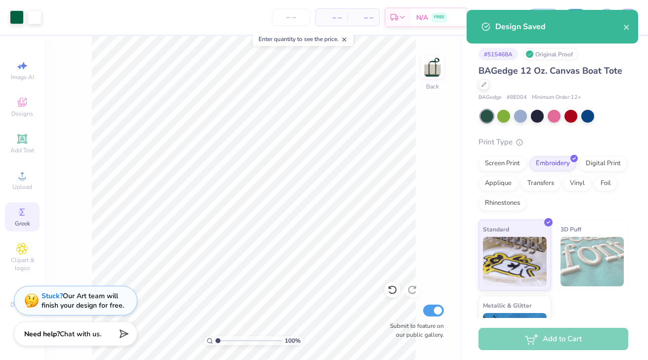
click at [622, 27] on div "Design Saved" at bounding box center [560, 27] width 128 height 12
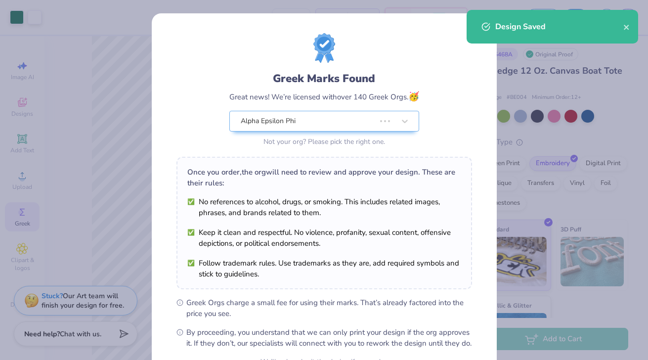
click at [622, 20] on div "Design Saved" at bounding box center [553, 27] width 172 height 34
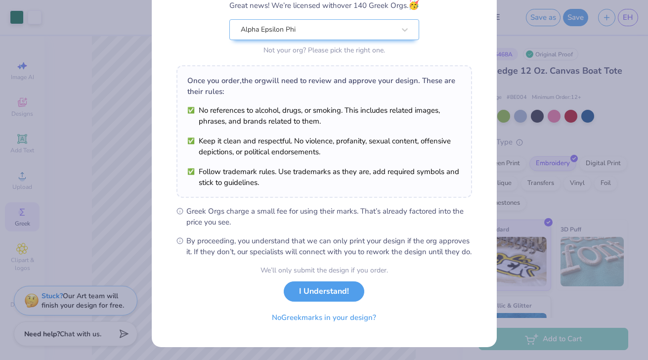
scroll to position [103, 0]
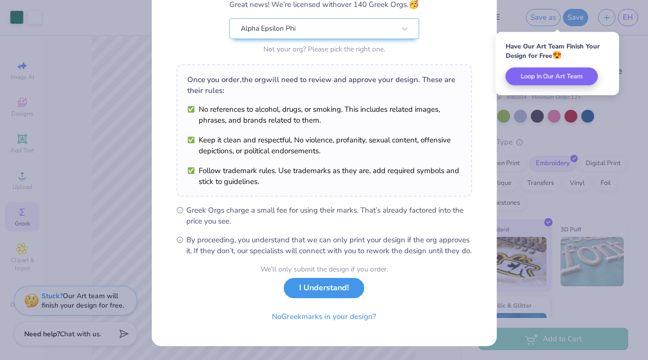
click at [317, 295] on button "I Understand!" at bounding box center [324, 288] width 81 height 20
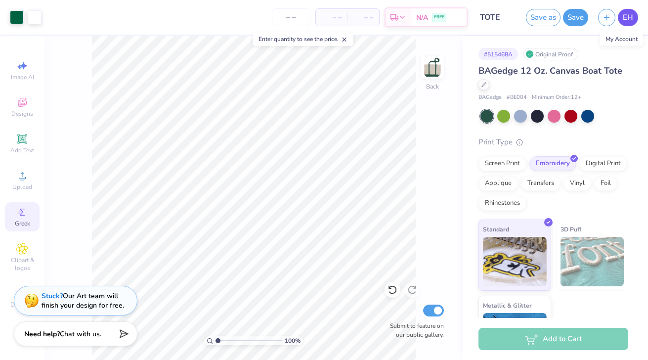
click at [629, 23] on link "EH" at bounding box center [628, 17] width 20 height 17
